Goal: Navigation & Orientation: Go to known website

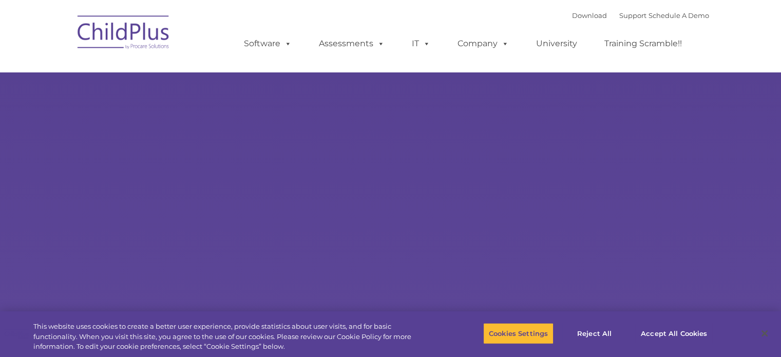
select select "MEDIUM"
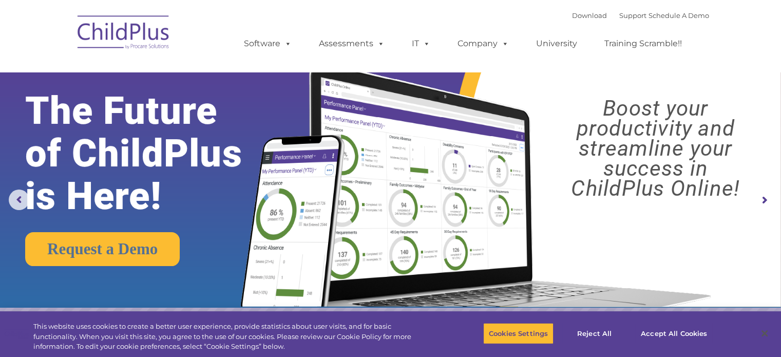
click at [120, 34] on img at bounding box center [123, 33] width 103 height 51
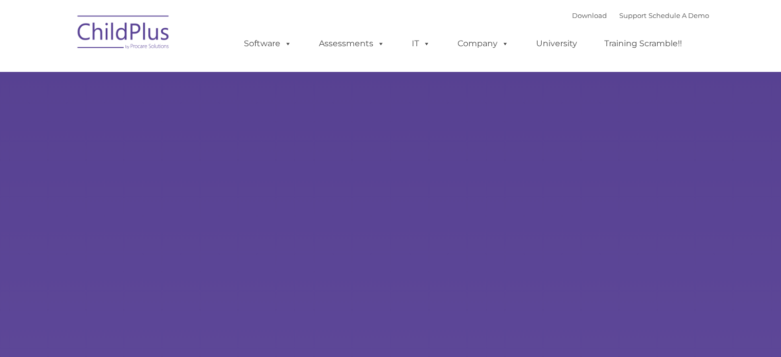
type input ""
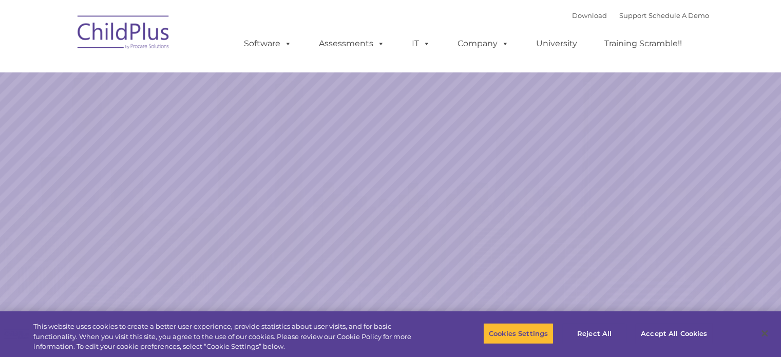
select select "MEDIUM"
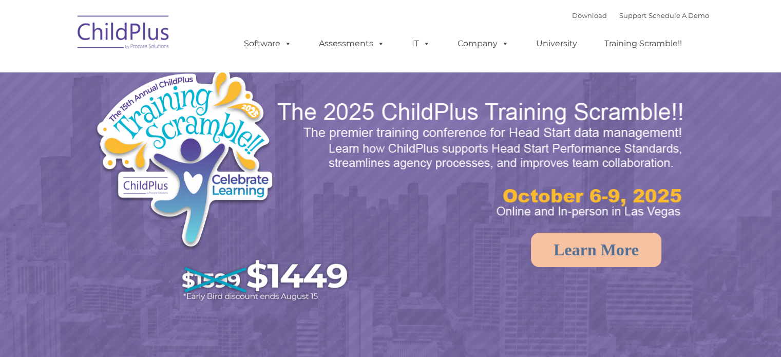
select select "MEDIUM"
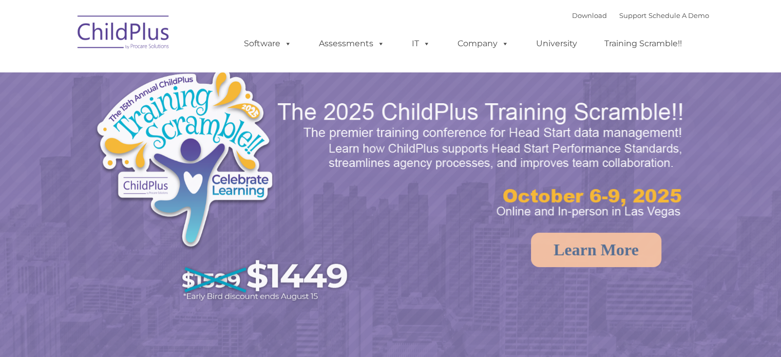
select select "MEDIUM"
